Goal: Information Seeking & Learning: Learn about a topic

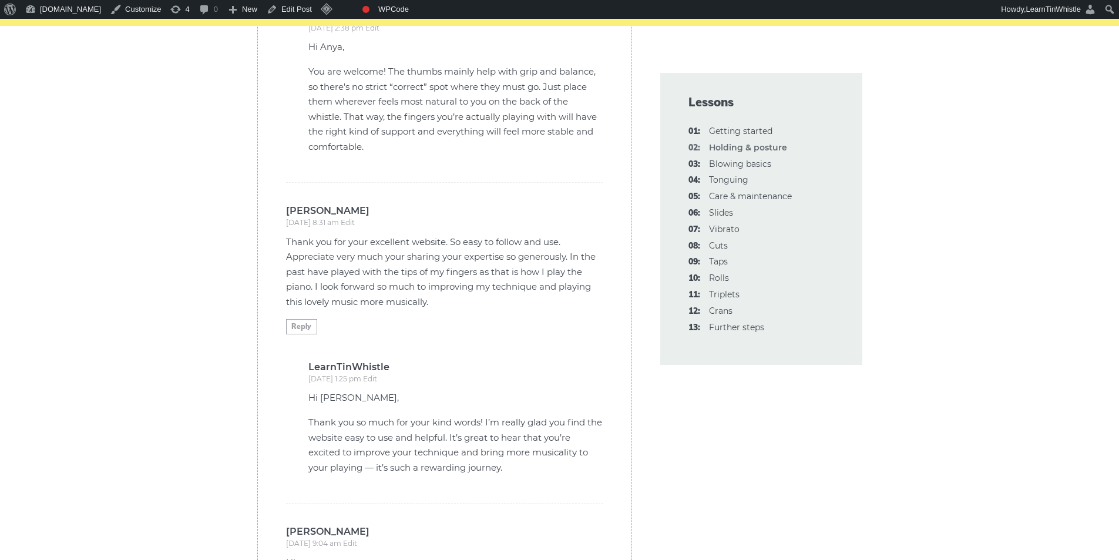
scroll to position [3131, 0]
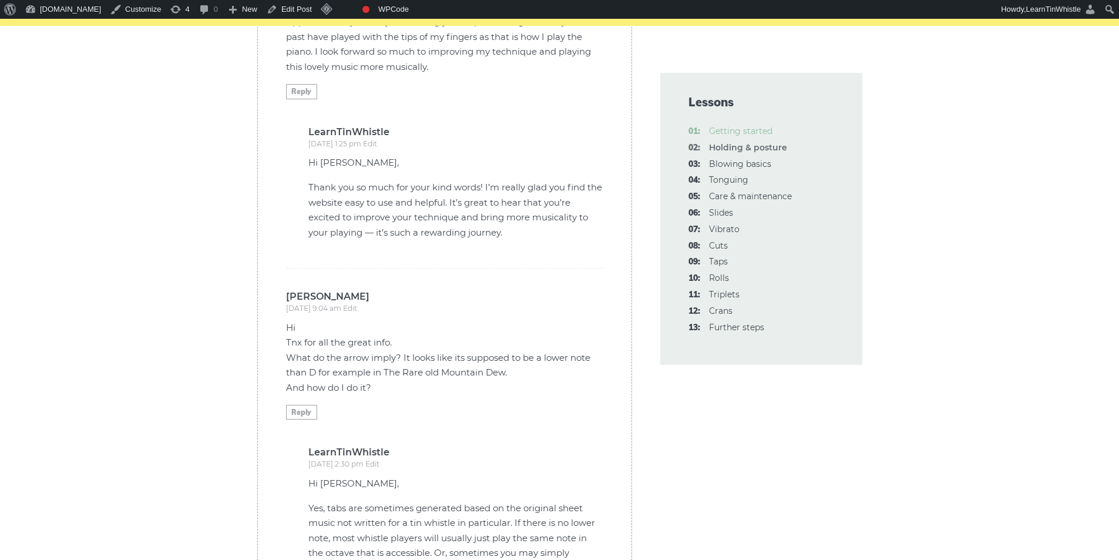
click at [756, 133] on link "01: Getting started" at bounding box center [740, 131] width 63 height 11
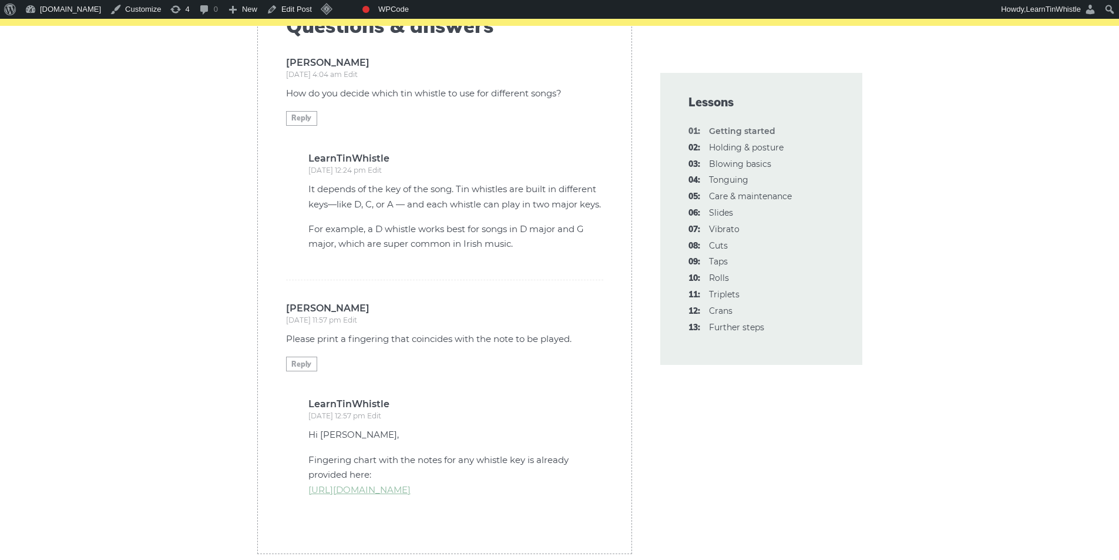
scroll to position [3210, 0]
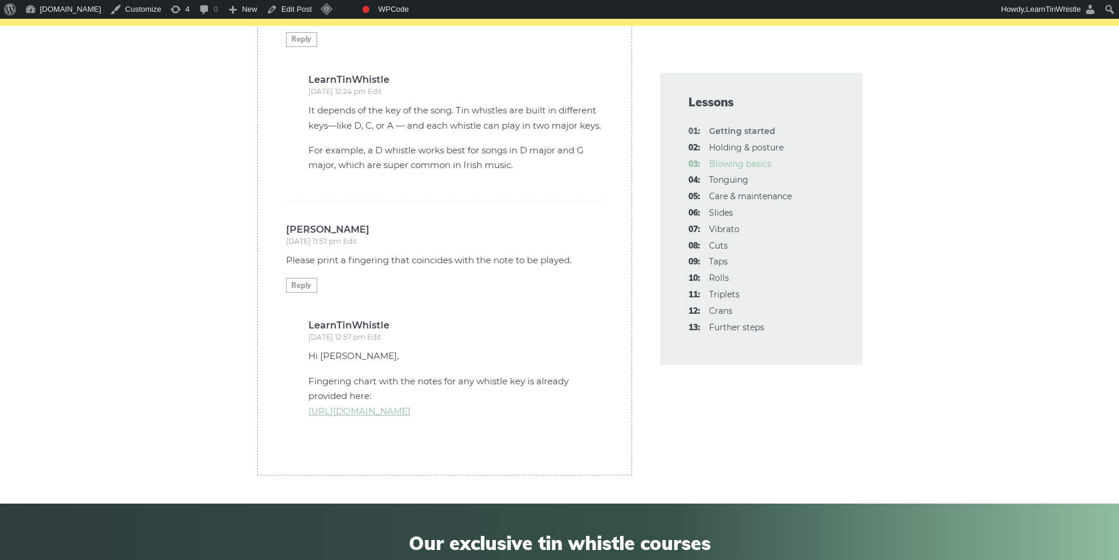
click at [749, 161] on link "03: Blowing basics" at bounding box center [740, 164] width 62 height 11
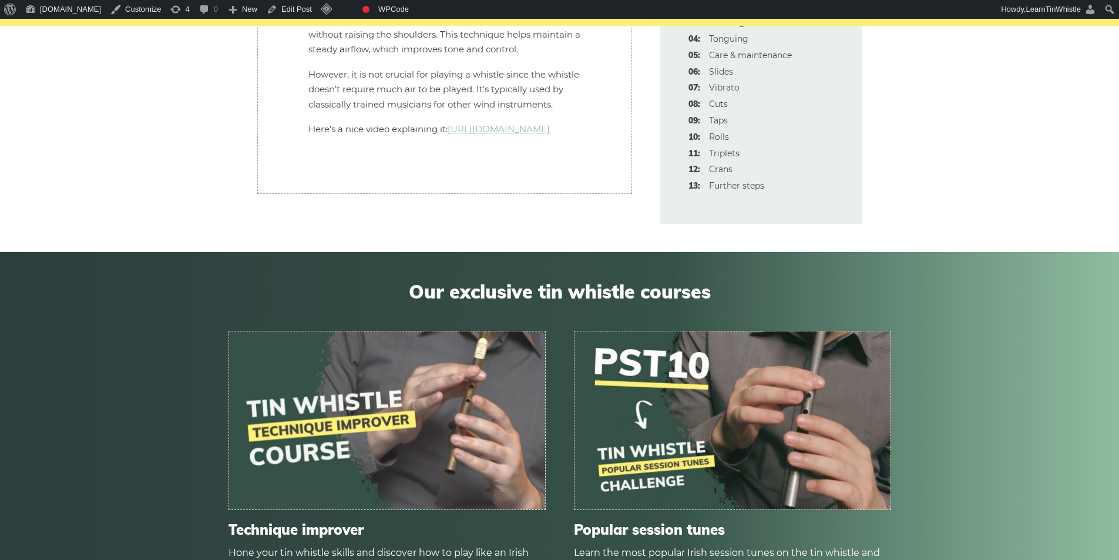
scroll to position [3601, 0]
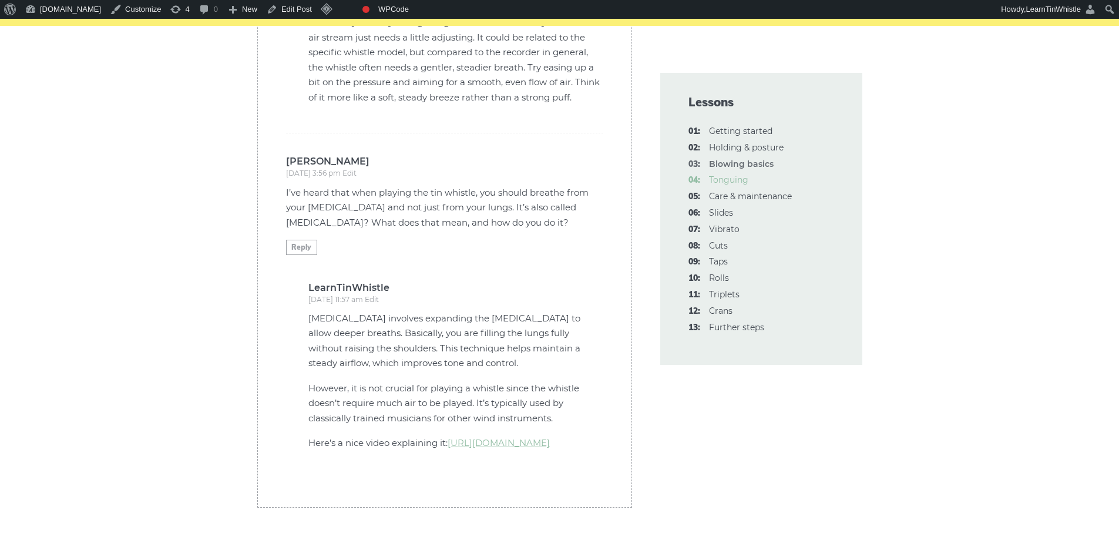
click at [737, 177] on link "04: Tonguing" at bounding box center [728, 179] width 39 height 11
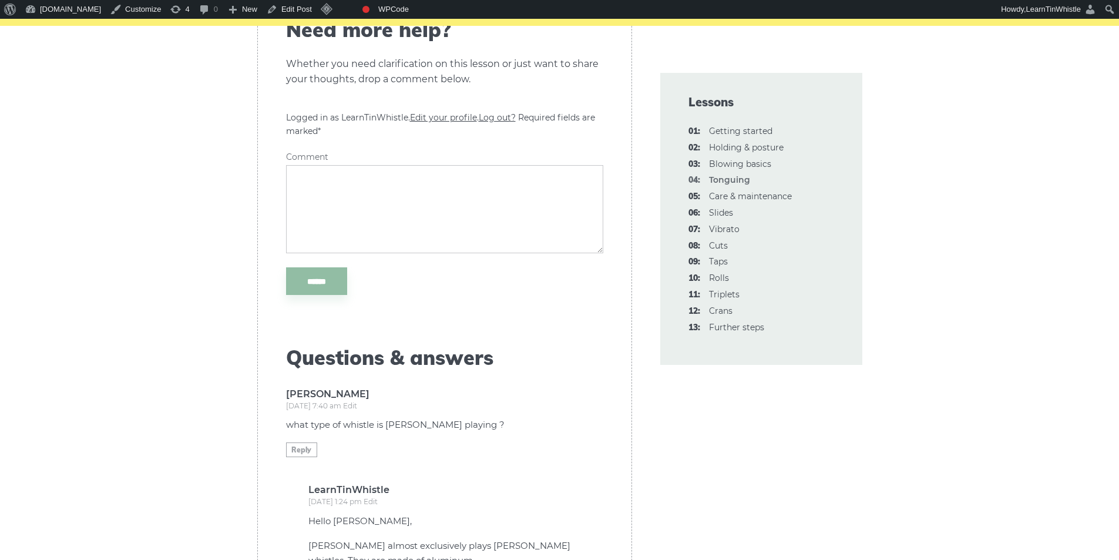
scroll to position [4149, 0]
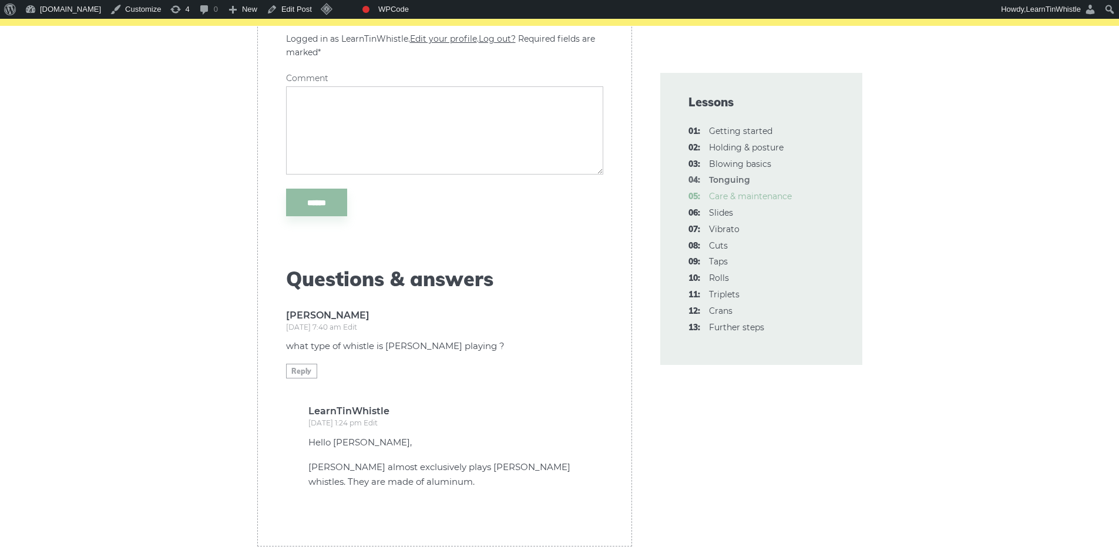
click at [766, 192] on link "05: Care & maintenance" at bounding box center [750, 196] width 83 height 11
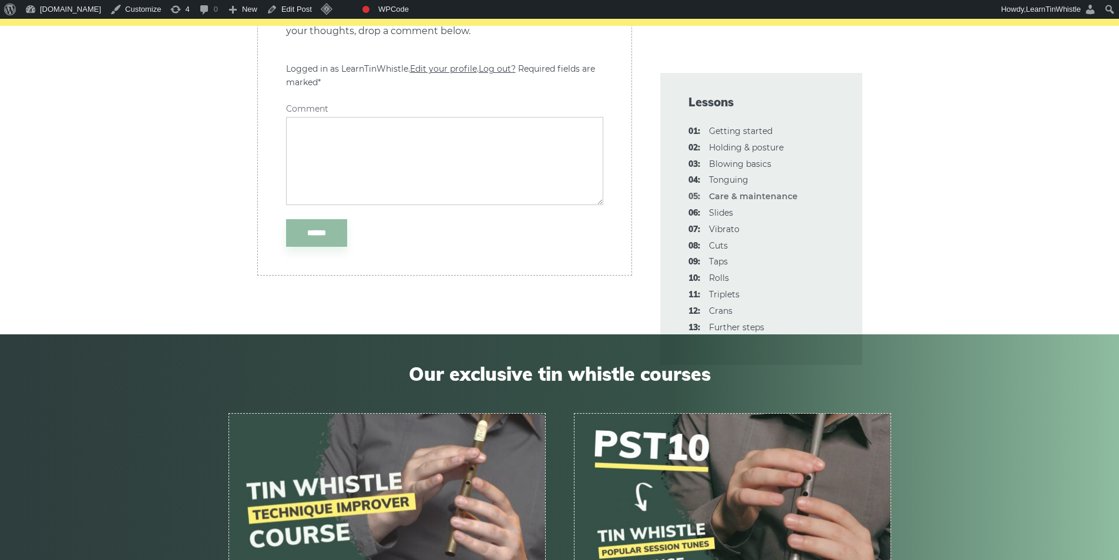
scroll to position [1801, 0]
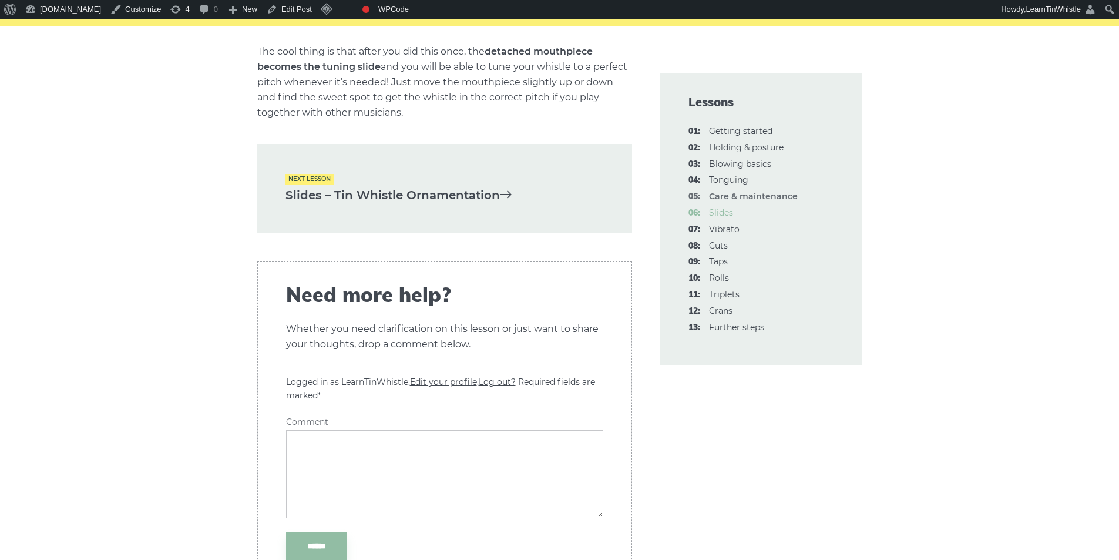
click at [725, 213] on link "06: Slides" at bounding box center [721, 212] width 24 height 11
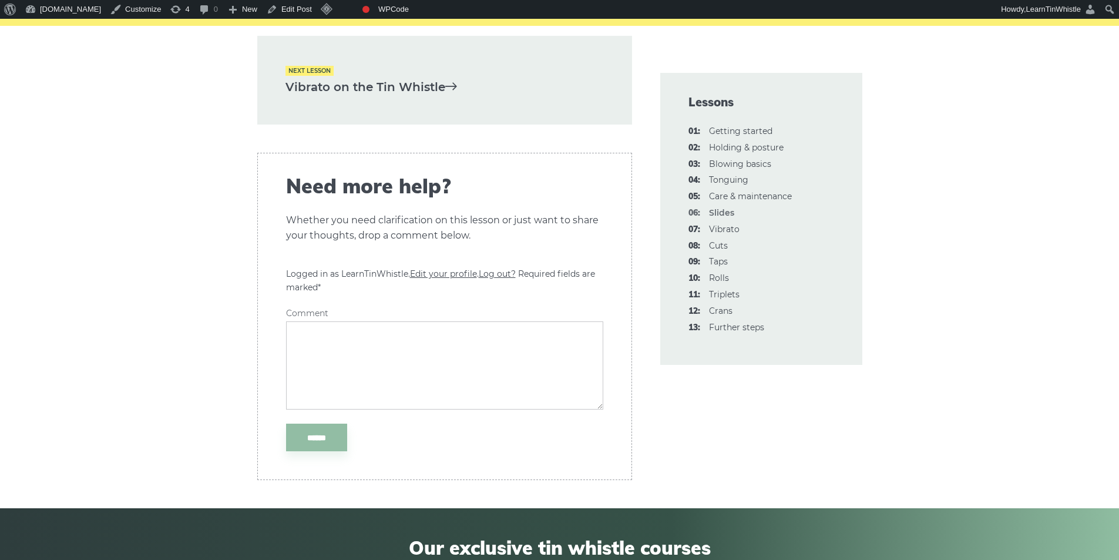
scroll to position [2662, 0]
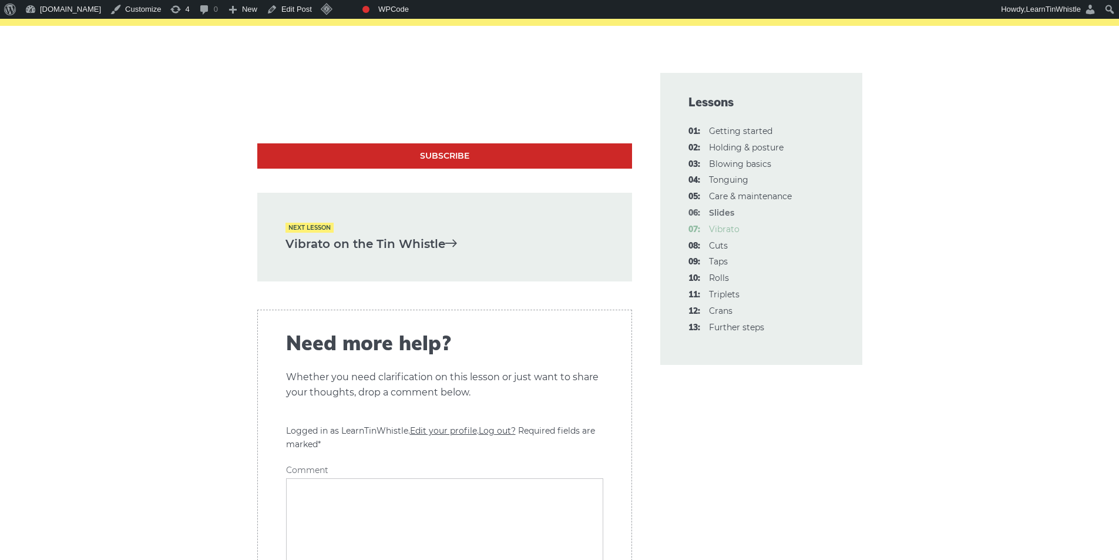
click at [729, 227] on link "07: Vibrato" at bounding box center [724, 229] width 31 height 11
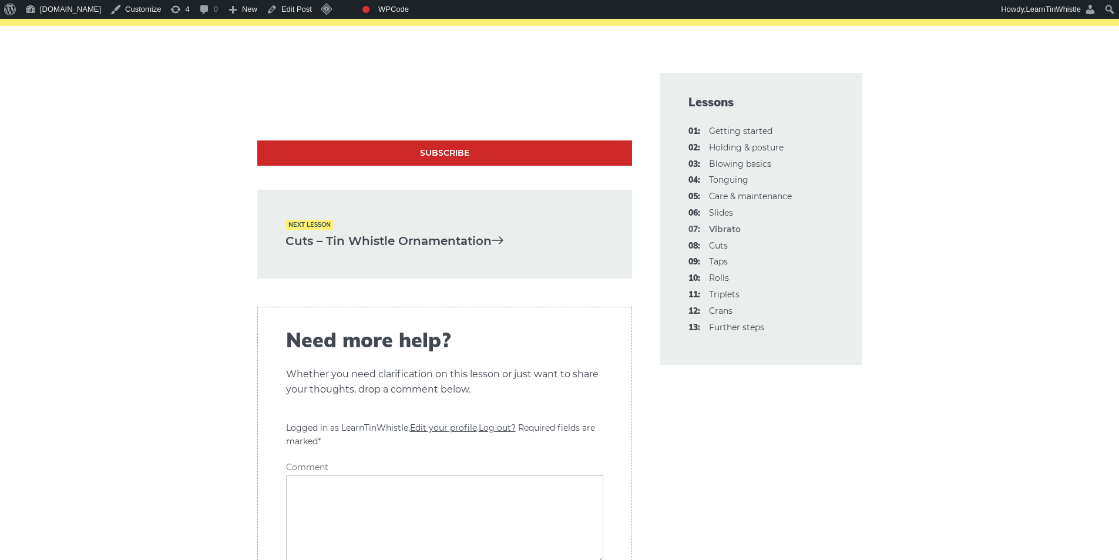
scroll to position [3366, 0]
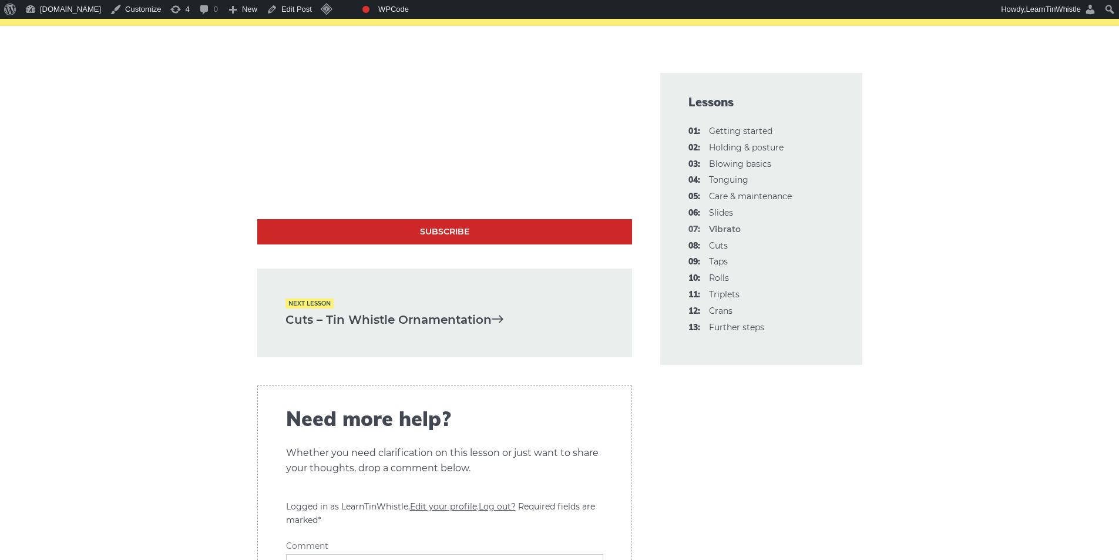
click at [390, 310] on link "Cuts – Tin Whistle Ornamentation" at bounding box center [444, 319] width 318 height 19
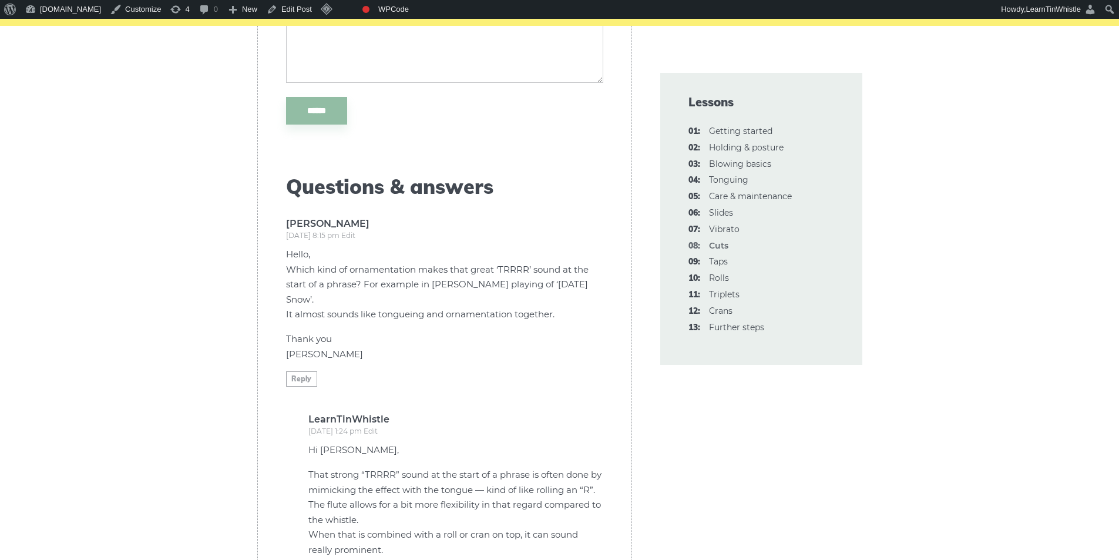
scroll to position [4149, 0]
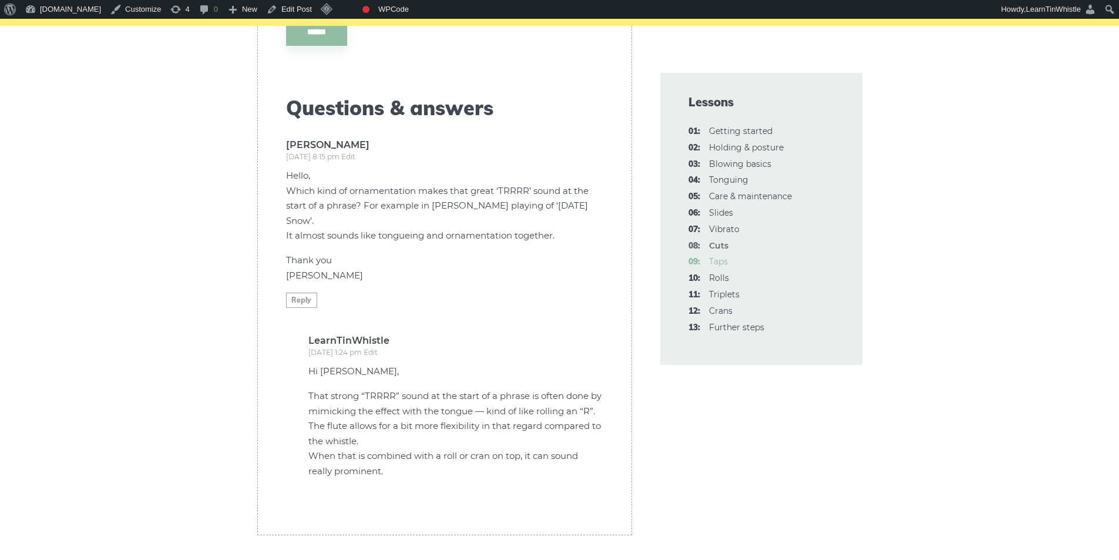
click at [719, 263] on link "09: Taps" at bounding box center [718, 261] width 19 height 11
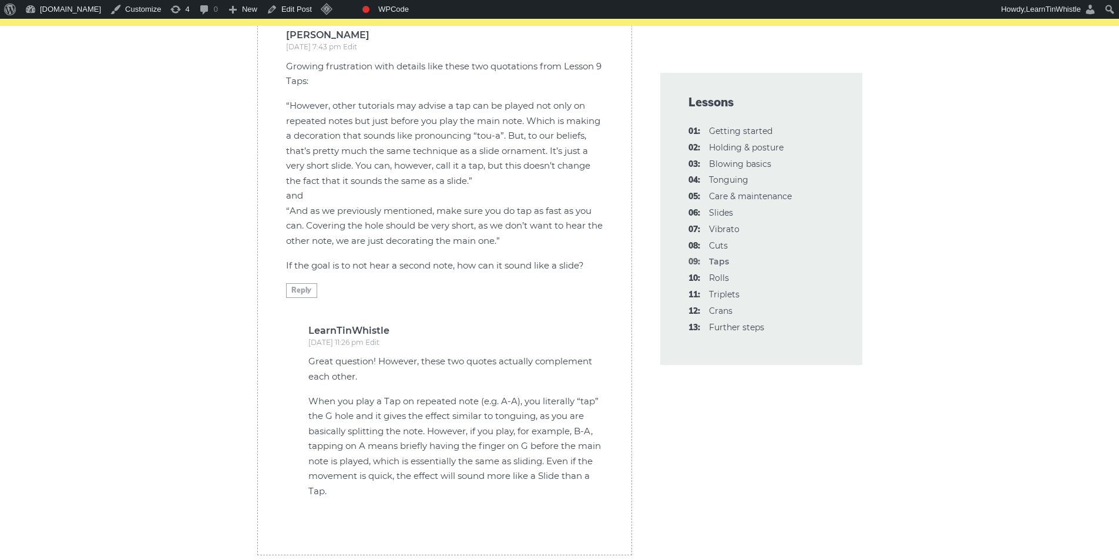
scroll to position [3680, 0]
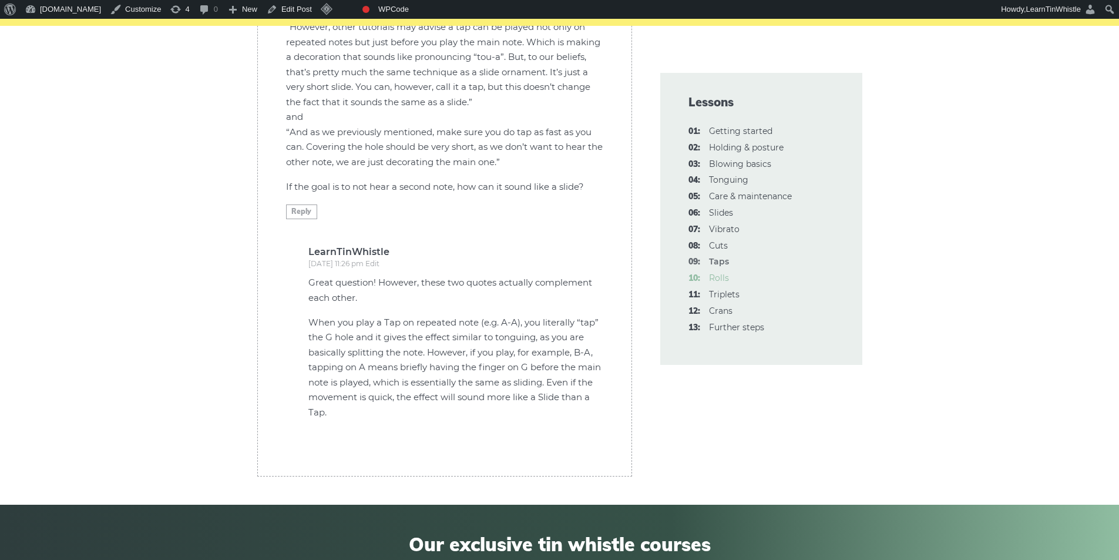
click at [721, 277] on link "10: Rolls" at bounding box center [719, 277] width 20 height 11
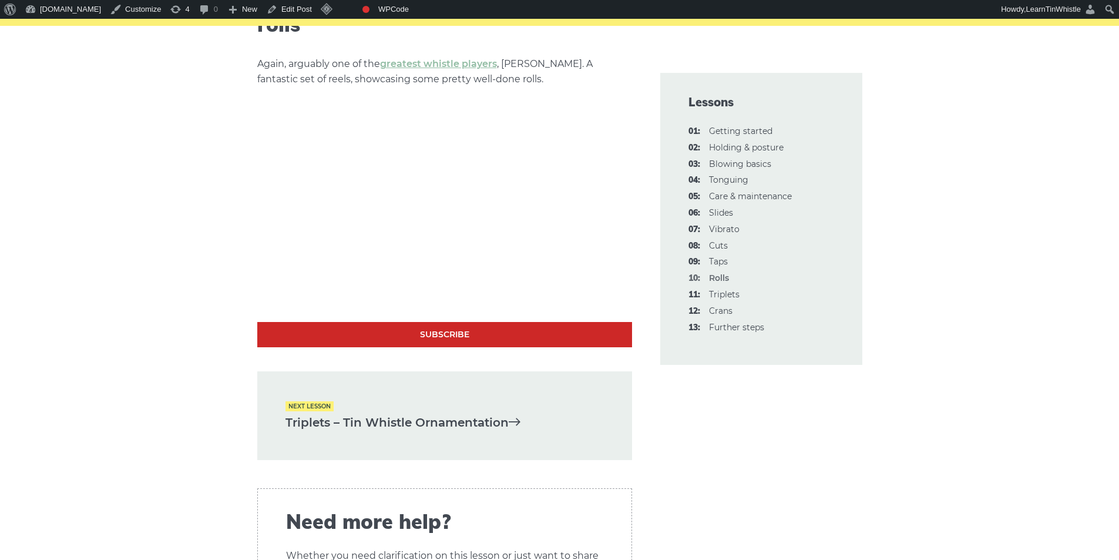
scroll to position [3601, 0]
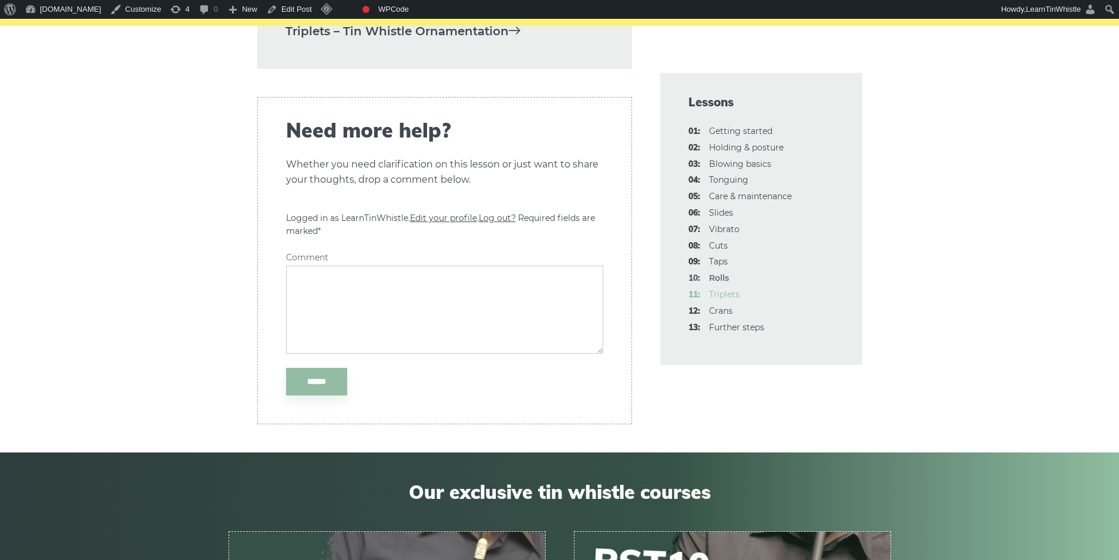
click at [732, 295] on link "11: Triplets" at bounding box center [724, 294] width 31 height 11
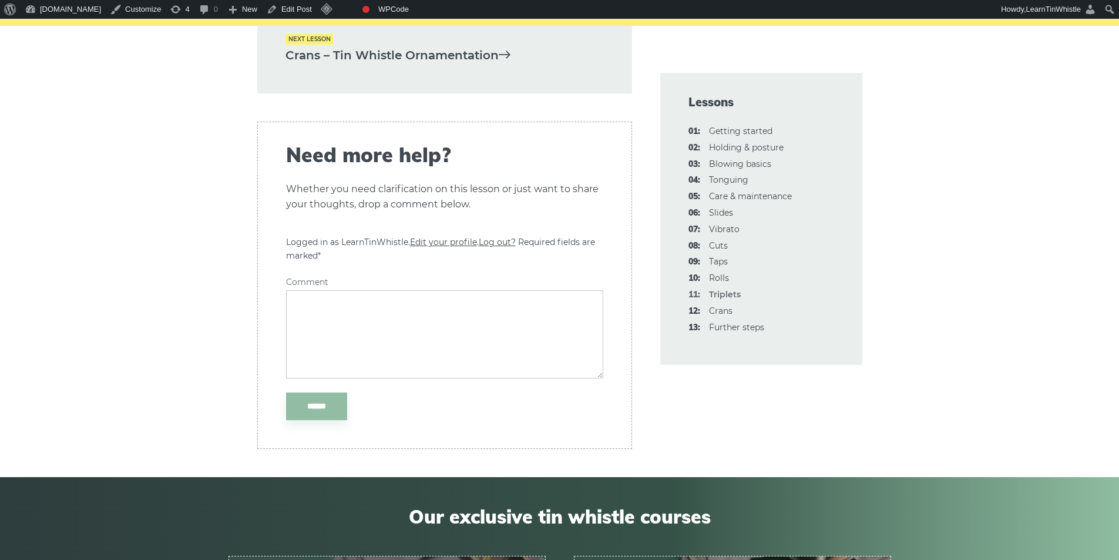
scroll to position [2662, 0]
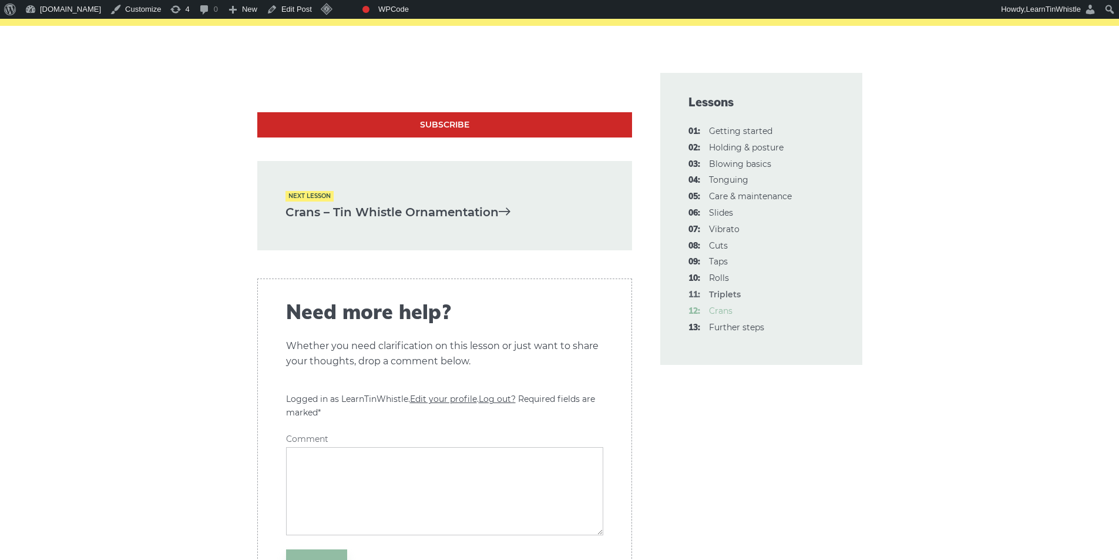
click at [728, 312] on link "12: Crans" at bounding box center [720, 310] width 23 height 11
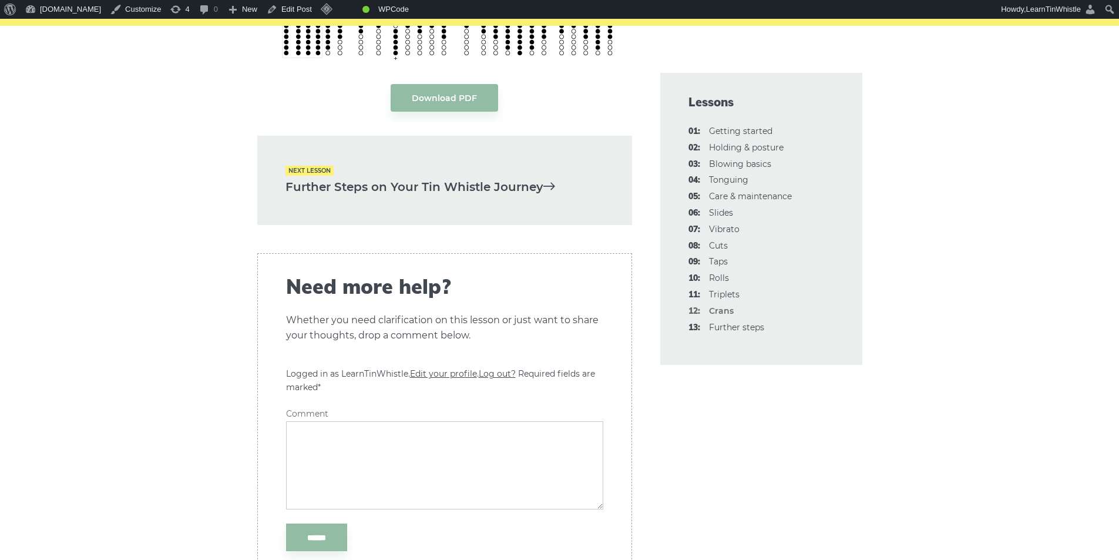
scroll to position [3131, 0]
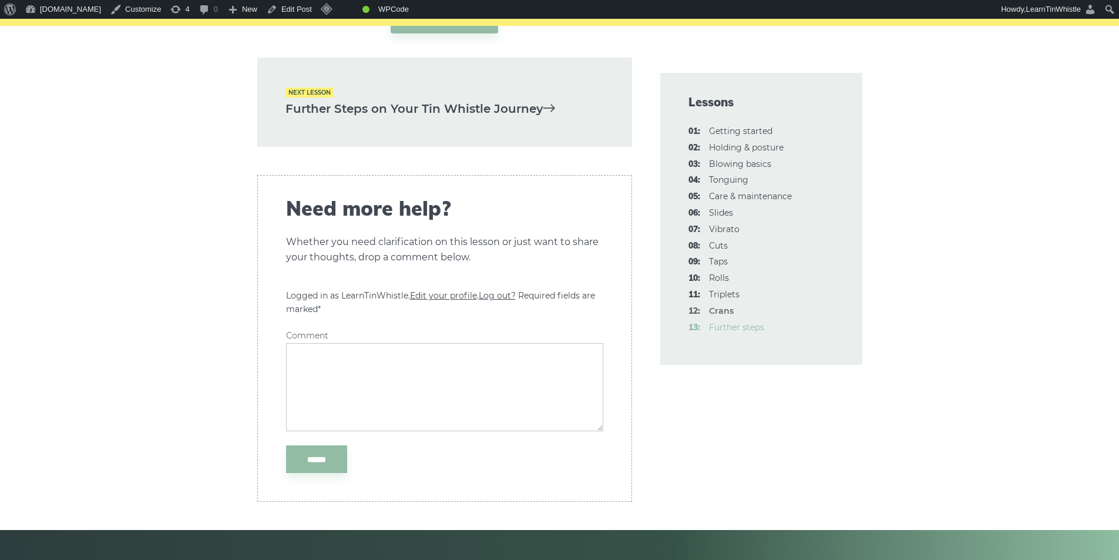
click at [750, 328] on link "13: Further steps" at bounding box center [736, 327] width 55 height 11
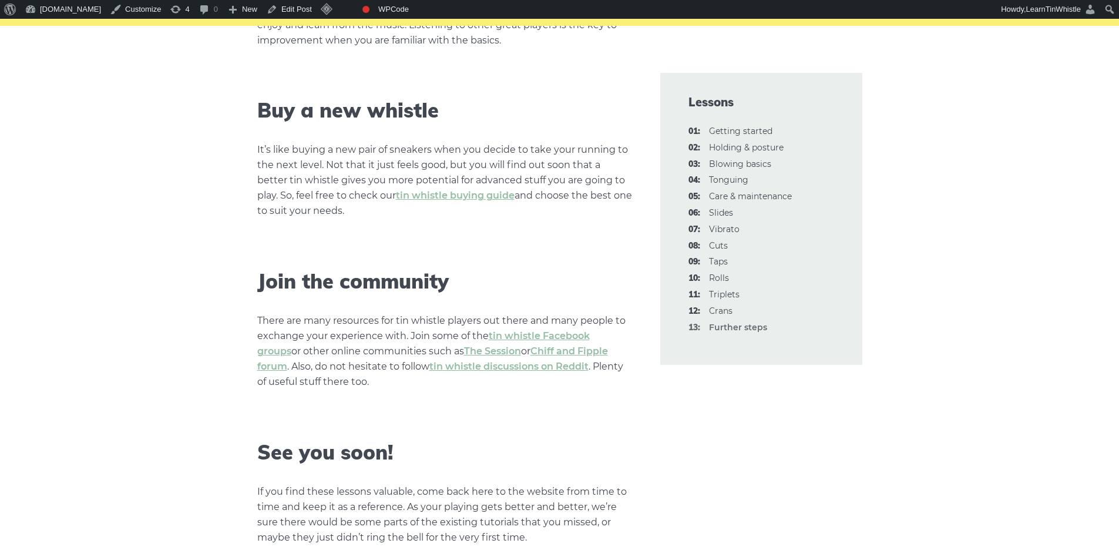
scroll to position [1957, 0]
